Goal: Task Accomplishment & Management: Manage account settings

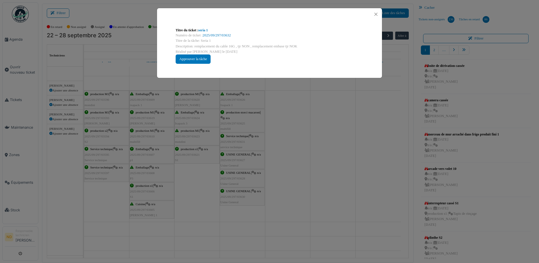
scroll to position [141, 0]
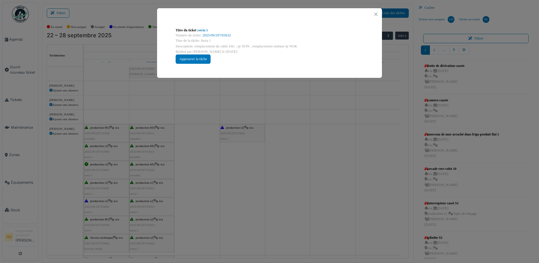
click at [238, 101] on div "Titre du ticket : seria 1 Numéro de ticket : 2025/09/297/03632 Titre de la tâch…" at bounding box center [269, 131] width 539 height 263
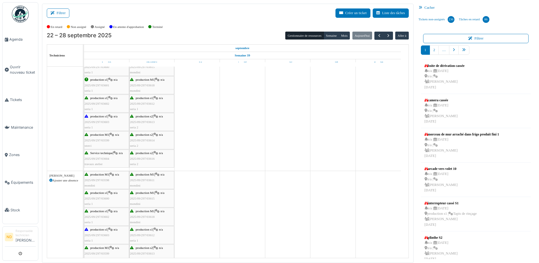
scroll to position [0, 0]
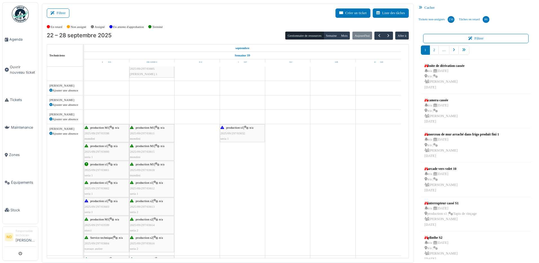
click at [242, 132] on span "2025/09/297/03632" at bounding box center [232, 132] width 25 height 3
click at [237, 128] on span "production s1" at bounding box center [234, 127] width 17 height 3
click at [229, 126] on span "production s1" at bounding box center [234, 127] width 17 height 3
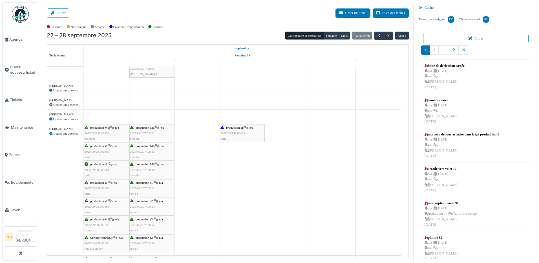
click at [229, 126] on span "production s1" at bounding box center [234, 127] width 17 height 3
click at [21, 254] on icon "submit" at bounding box center [21, 254] width 4 height 4
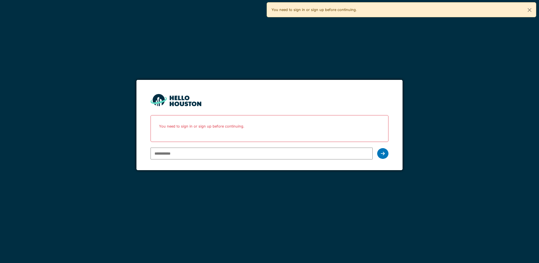
click at [173, 151] on input "email" at bounding box center [261, 153] width 222 height 12
type input "**********"
click at [383, 154] on icon at bounding box center [383, 153] width 4 height 5
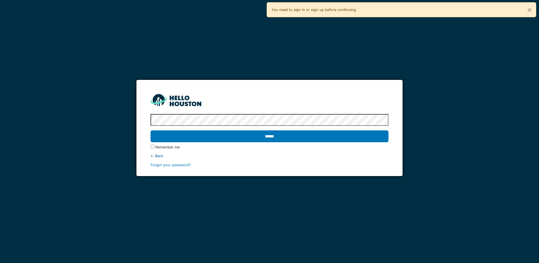
click at [150, 130] on input "******" at bounding box center [269, 136] width 238 height 12
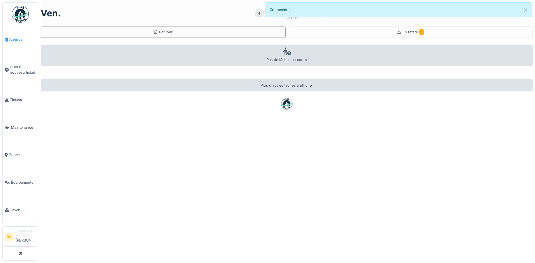
click at [19, 40] on span "Agenda" at bounding box center [22, 39] width 26 height 5
